Goal: Transaction & Acquisition: Obtain resource

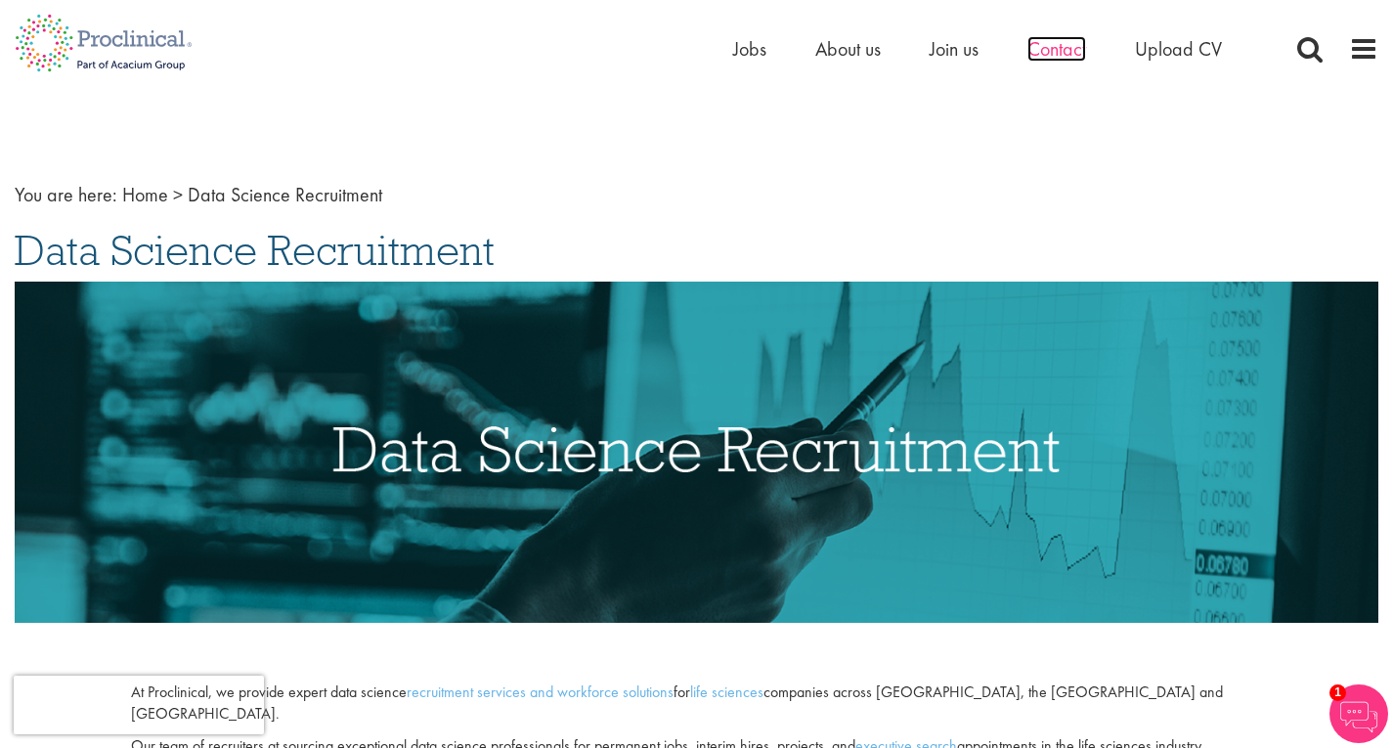
click at [1061, 52] on span "Contact" at bounding box center [1057, 48] width 59 height 25
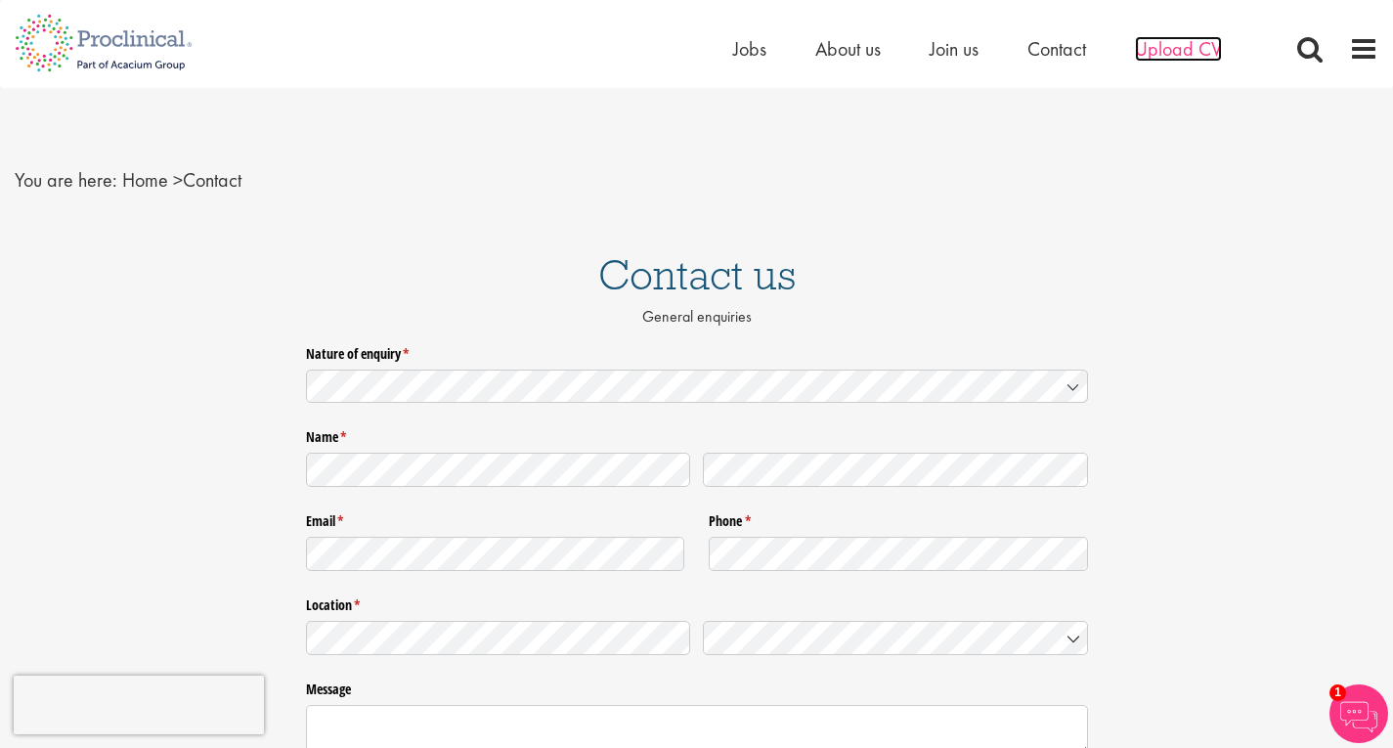
click at [1181, 48] on span "Upload CV" at bounding box center [1178, 48] width 87 height 25
